Goal: Information Seeking & Learning: Learn about a topic

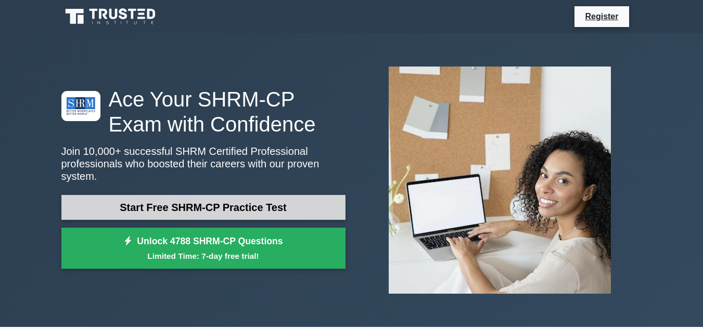
click at [271, 208] on link "Start Free SHRM-CP Practice Test" at bounding box center [203, 207] width 284 height 25
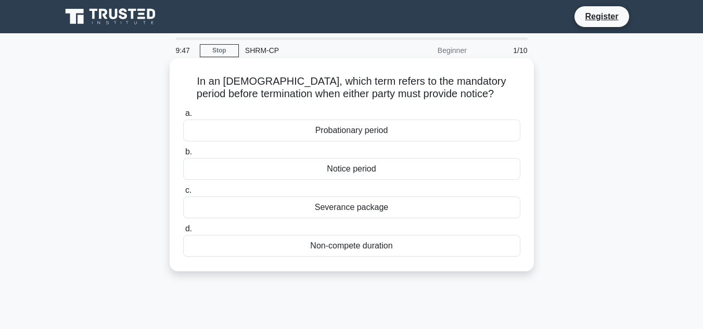
click at [361, 130] on div "Probationary period" at bounding box center [351, 131] width 337 height 22
click at [183, 117] on input "a. Probationary period" at bounding box center [183, 113] width 0 height 7
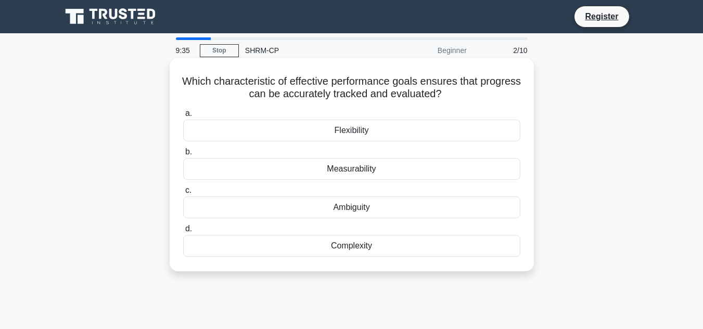
click at [377, 166] on div "Measurability" at bounding box center [351, 169] width 337 height 22
click at [183, 156] on input "b. Measurability" at bounding box center [183, 152] width 0 height 7
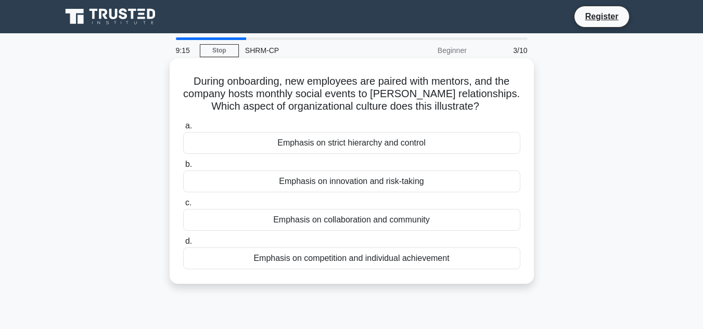
click at [398, 219] on div "Emphasis on collaboration and community" at bounding box center [351, 220] width 337 height 22
click at [183, 206] on input "c. Emphasis on collaboration and community" at bounding box center [183, 203] width 0 height 7
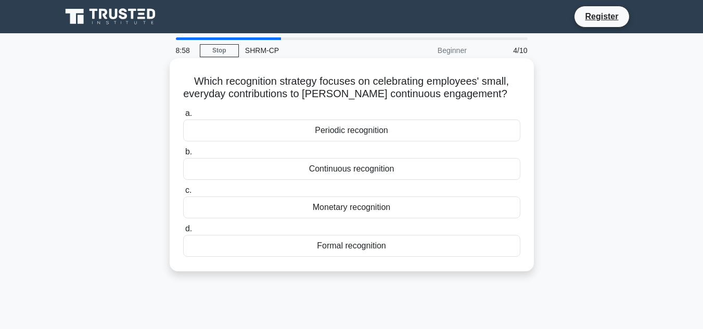
click at [277, 164] on div "Continuous recognition" at bounding box center [351, 169] width 337 height 22
click at [183, 156] on input "b. Continuous recognition" at bounding box center [183, 152] width 0 height 7
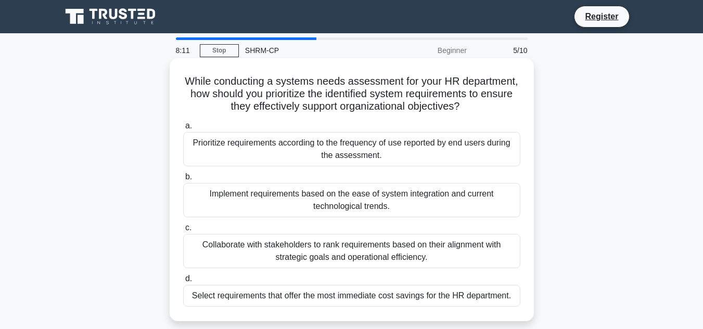
click at [278, 252] on div "Collaborate with stakeholders to rank requirements based on their alignment wit…" at bounding box center [351, 251] width 337 height 34
click at [183, 231] on input "c. Collaborate with stakeholders to rank requirements based on their alignment …" at bounding box center [183, 228] width 0 height 7
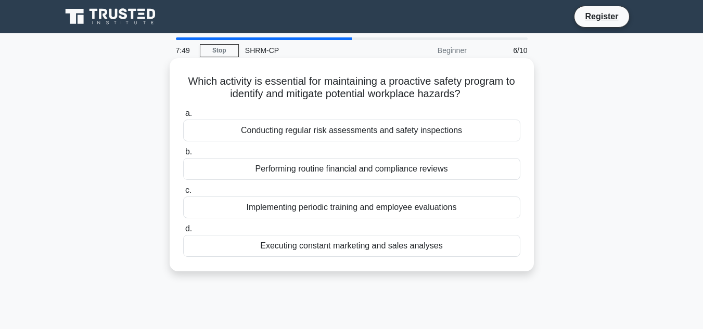
click at [316, 130] on div "Conducting regular risk assessments and safety inspections" at bounding box center [351, 131] width 337 height 22
click at [183, 117] on input "a. Conducting regular risk assessments and safety inspections" at bounding box center [183, 113] width 0 height 7
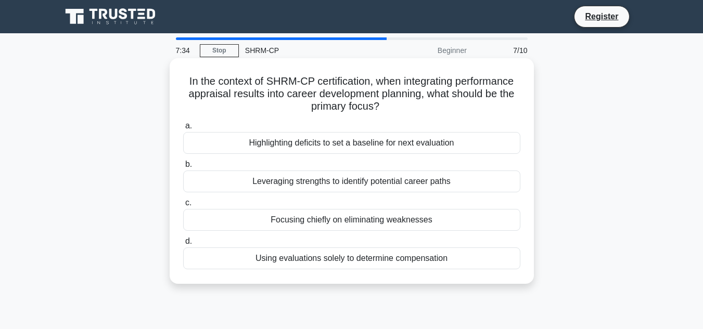
click at [260, 184] on div "Leveraging strengths to identify potential career paths" at bounding box center [351, 182] width 337 height 22
click at [183, 168] on input "b. Leveraging strengths to identify potential career paths" at bounding box center [183, 164] width 0 height 7
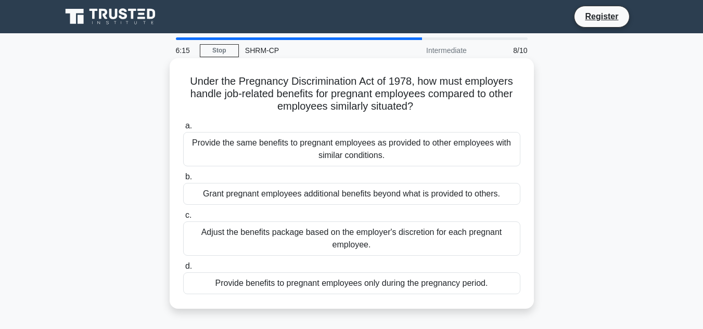
click at [342, 240] on div "Adjust the benefits package based on the employer's discretion for each pregnan…" at bounding box center [351, 239] width 337 height 34
click at [183, 219] on input "c. Adjust the benefits package based on the employer's discretion for each preg…" at bounding box center [183, 215] width 0 height 7
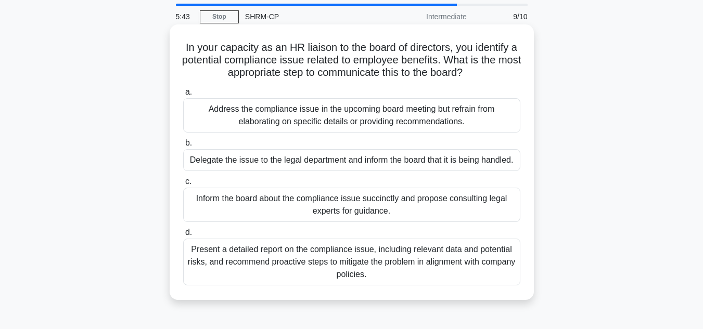
scroll to position [52, 0]
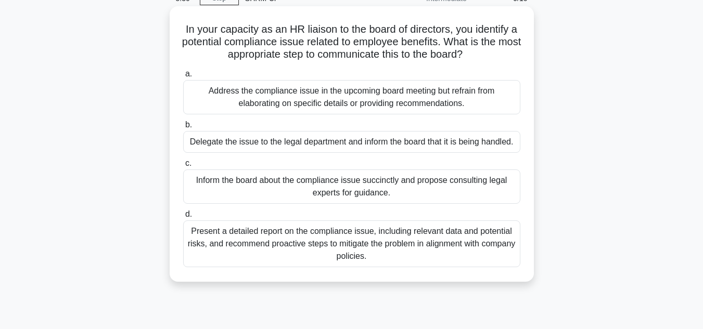
click at [442, 243] on div "Present a detailed report on the compliance issue, including relevant data and …" at bounding box center [351, 244] width 337 height 47
click at [183, 218] on input "d. Present a detailed report on the compliance issue, including relevant data a…" at bounding box center [183, 214] width 0 height 7
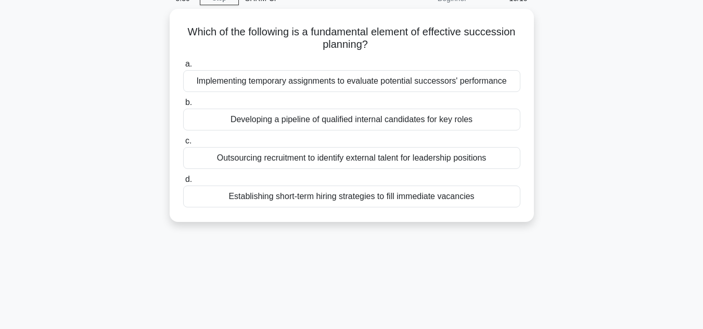
scroll to position [0, 0]
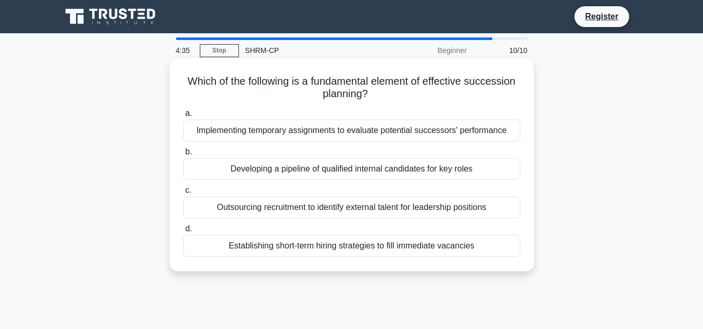
click at [268, 168] on div "Developing a pipeline of qualified internal candidates for key roles" at bounding box center [351, 169] width 337 height 22
click at [183, 156] on input "b. Developing a pipeline of qualified internal candidates for key roles" at bounding box center [183, 152] width 0 height 7
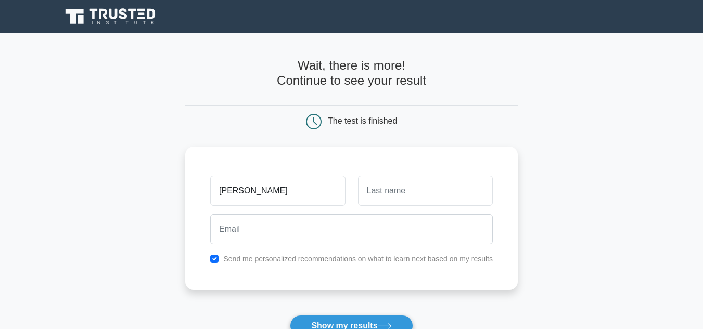
type input "Renee"
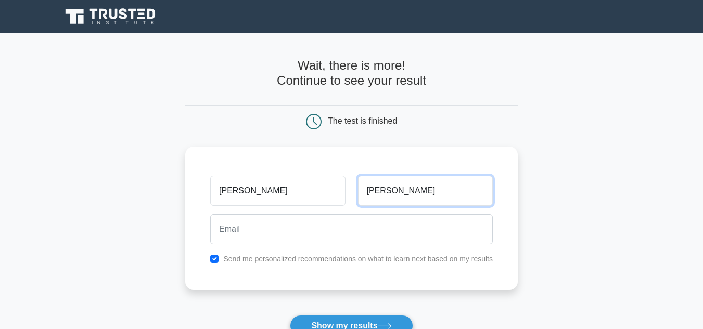
type input "Salandy"
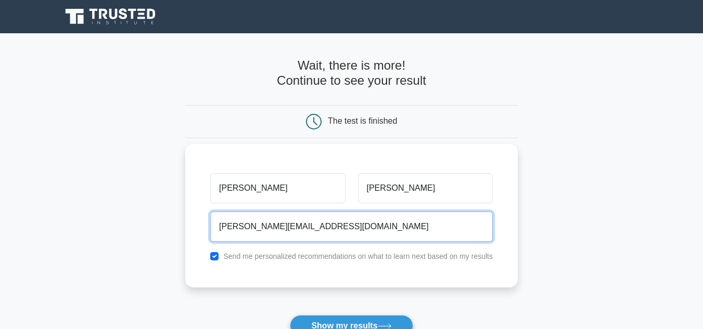
type input "renee.salandy24@gmail.com"
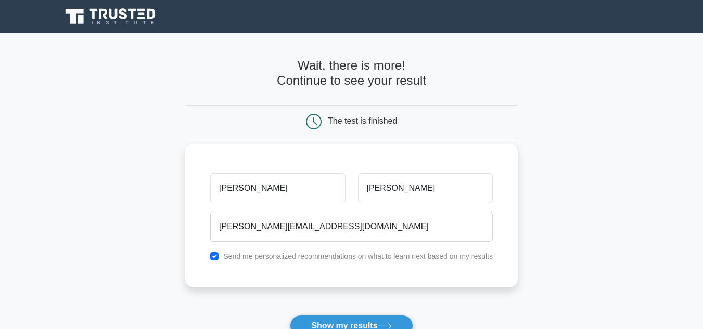
click at [234, 261] on label "Send me personalized recommendations on what to learn next based on my results" at bounding box center [357, 256] width 269 height 8
click at [234, 256] on label "Send me personalized recommendations on what to learn next based on my results" at bounding box center [357, 256] width 269 height 8
click at [216, 254] on input "checkbox" at bounding box center [214, 256] width 8 height 8
checkbox input "false"
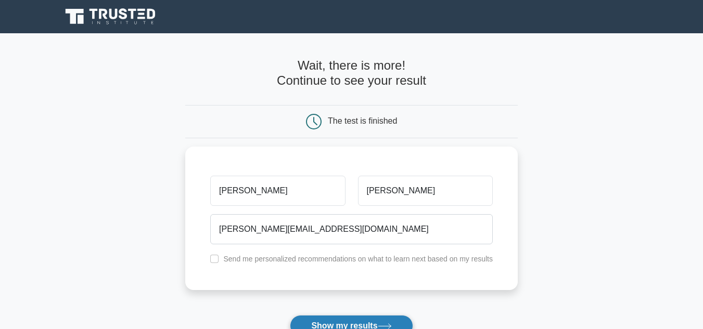
click at [345, 322] on button "Show my results" at bounding box center [351, 326] width 123 height 22
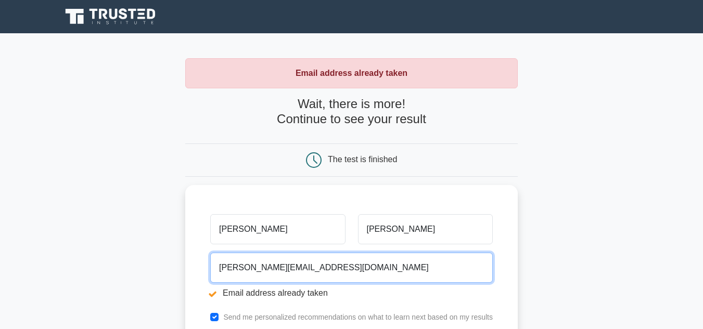
drag, startPoint x: 255, startPoint y: 265, endPoint x: 165, endPoint y: 260, distance: 90.6
click at [165, 260] on main "Email address already taken Wait, there is more! Continue to see your result Th…" at bounding box center [351, 249] width 703 height 433
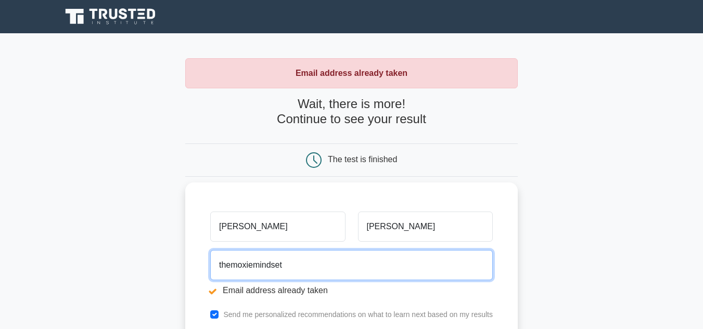
type input "[EMAIL_ADDRESS][DOMAIN_NAME]"
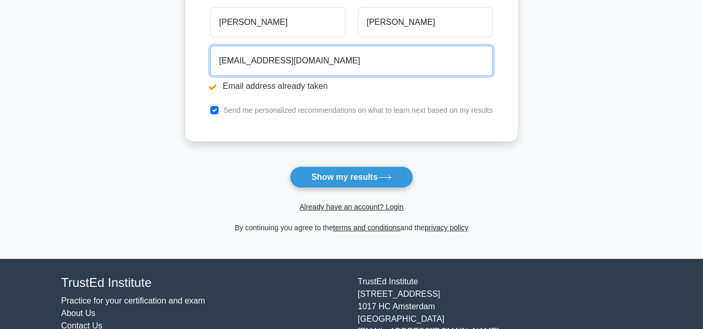
scroll to position [208, 0]
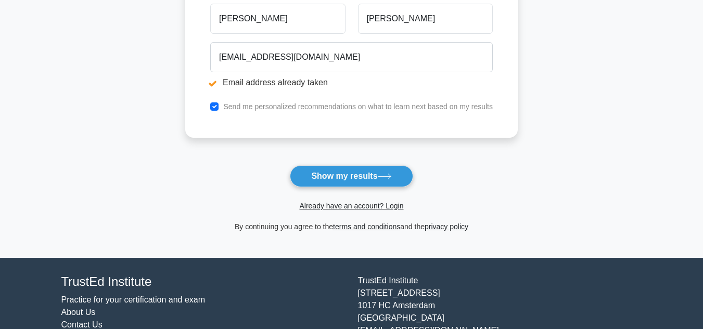
click at [253, 109] on label "Send me personalized recommendations on what to learn next based on my results" at bounding box center [357, 106] width 269 height 8
click at [216, 108] on input "checkbox" at bounding box center [214, 106] width 8 height 8
checkbox input "false"
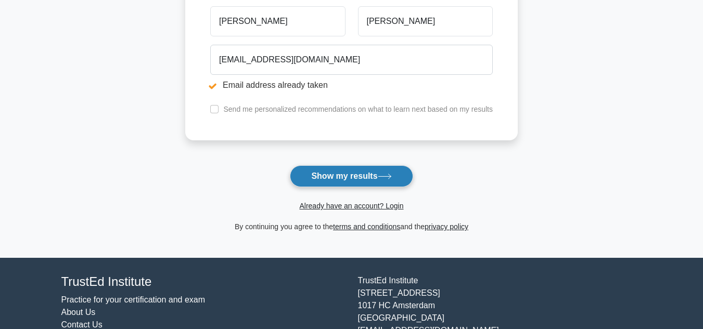
click at [334, 176] on button "Show my results" at bounding box center [351, 176] width 123 height 22
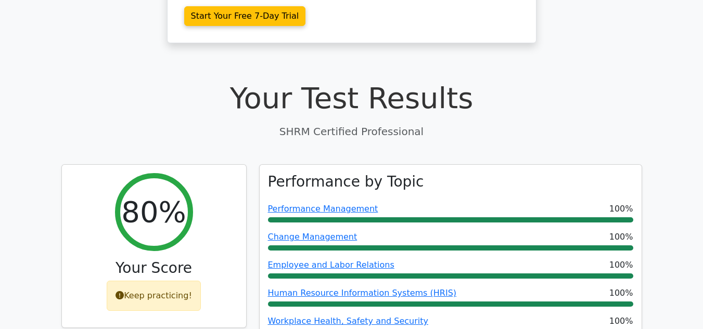
scroll to position [364, 0]
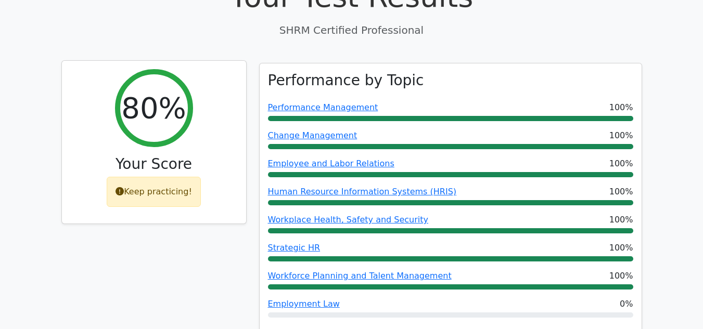
click at [184, 177] on div "Keep practicing!" at bounding box center [154, 192] width 94 height 30
click at [123, 187] on icon at bounding box center [119, 191] width 8 height 8
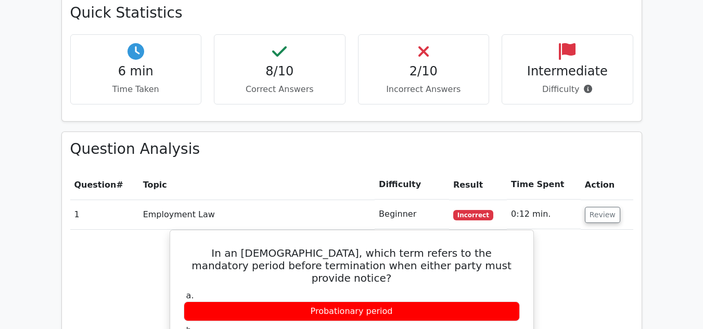
scroll to position [624, 0]
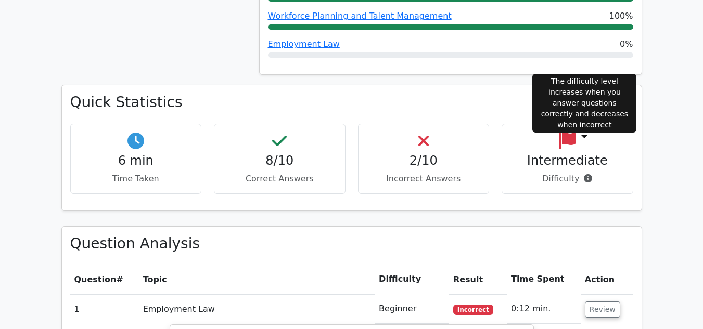
click at [585, 174] on icon at bounding box center [588, 178] width 8 height 8
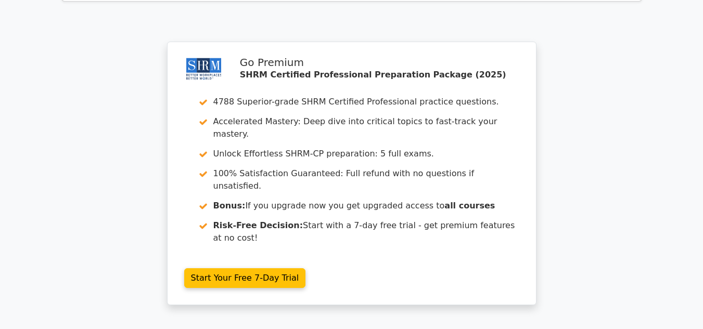
scroll to position [1703, 0]
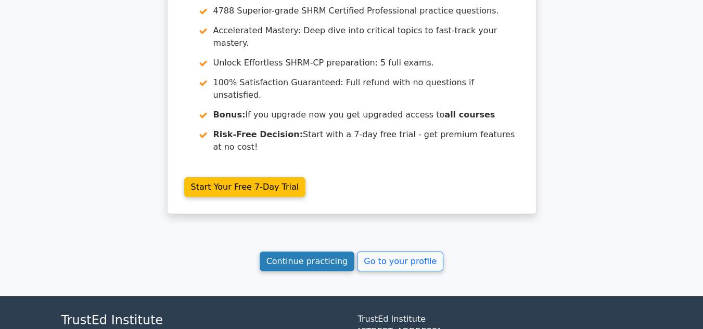
click at [318, 252] on link "Continue practicing" at bounding box center [307, 262] width 95 height 20
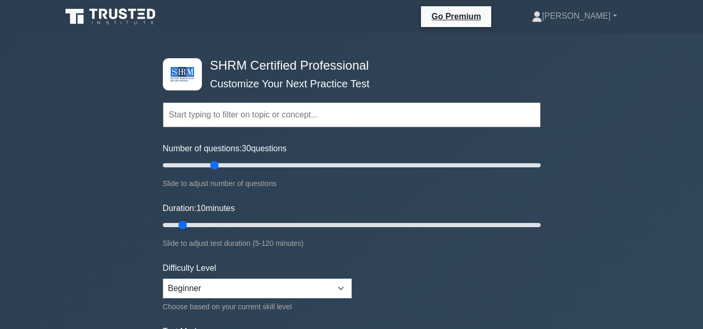
drag, startPoint x: 176, startPoint y: 164, endPoint x: 213, endPoint y: 164, distance: 36.4
type input "30"
click at [213, 164] on input "Number of questions: 30 questions" at bounding box center [352, 165] width 378 height 12
click at [325, 290] on select "Beginner Intermediate Expert" at bounding box center [257, 289] width 189 height 20
select select "intermediate"
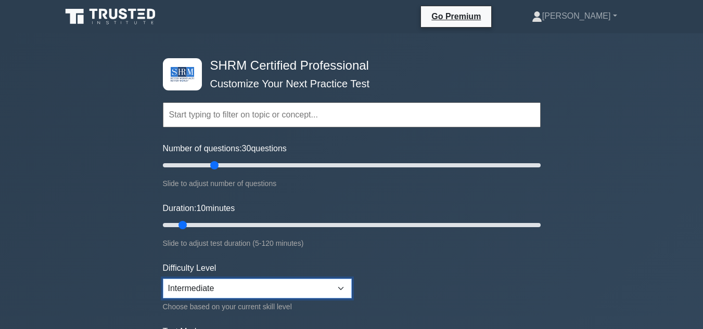
click at [163, 279] on select "Beginner Intermediate Expert" at bounding box center [257, 289] width 189 height 20
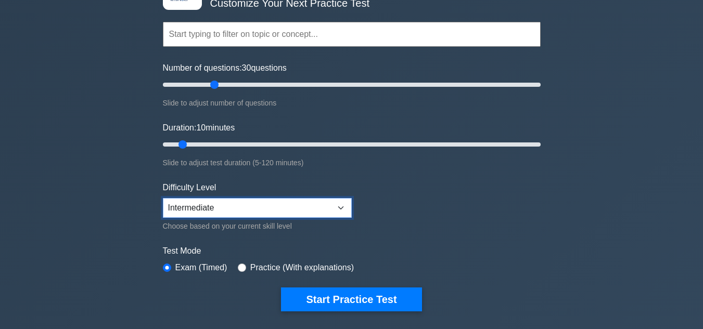
scroll to position [208, 0]
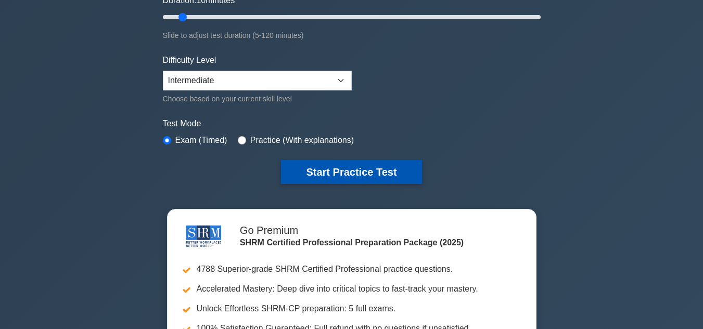
click at [351, 171] on button "Start Practice Test" at bounding box center [351, 172] width 140 height 24
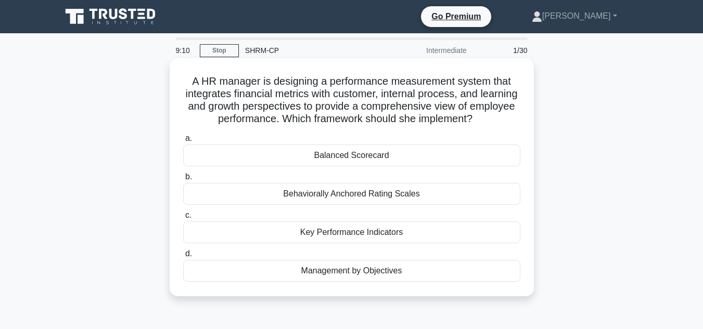
click at [296, 230] on div "Key Performance Indicators" at bounding box center [351, 233] width 337 height 22
click at [183, 219] on input "c. Key Performance Indicators" at bounding box center [183, 215] width 0 height 7
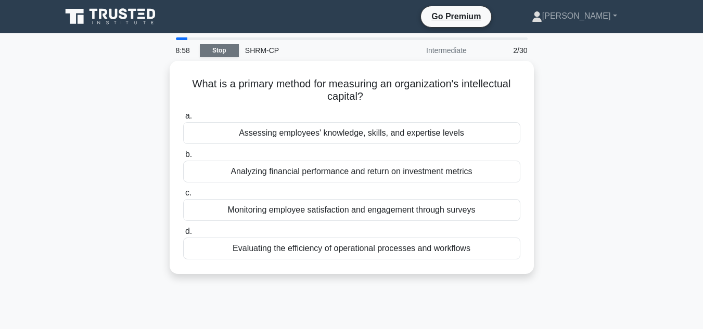
click at [229, 50] on link "Stop" at bounding box center [219, 50] width 39 height 13
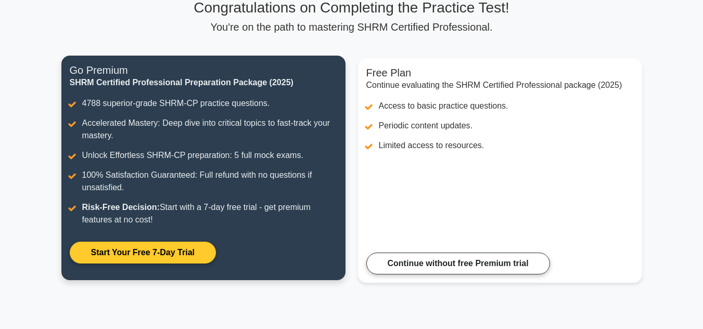
scroll to position [215, 0]
